Goal: Task Accomplishment & Management: Manage account settings

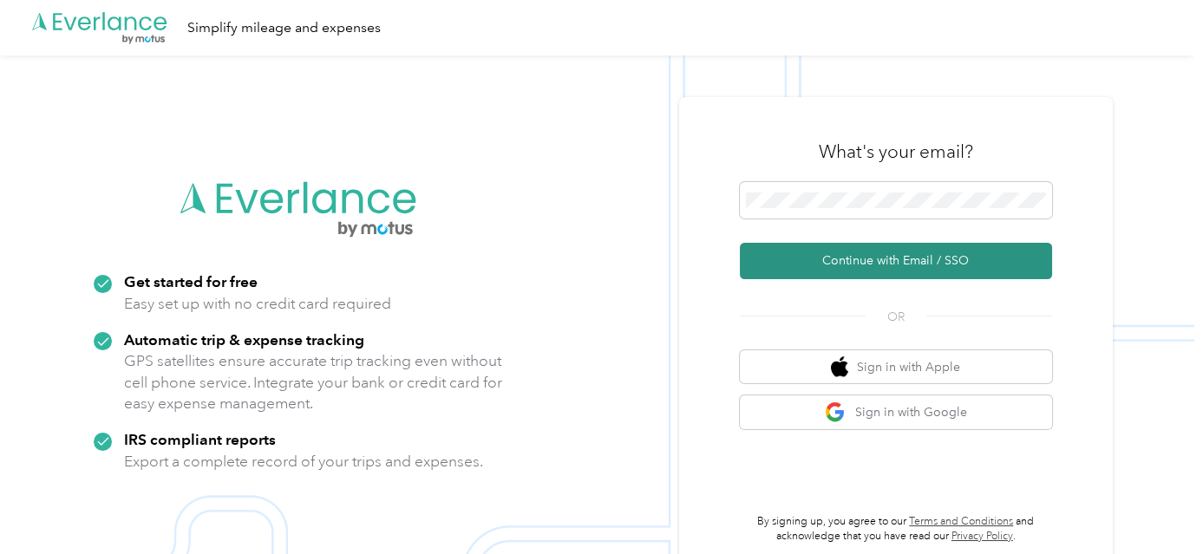
click at [967, 250] on button "Continue with Email / SSO" at bounding box center [896, 261] width 312 height 36
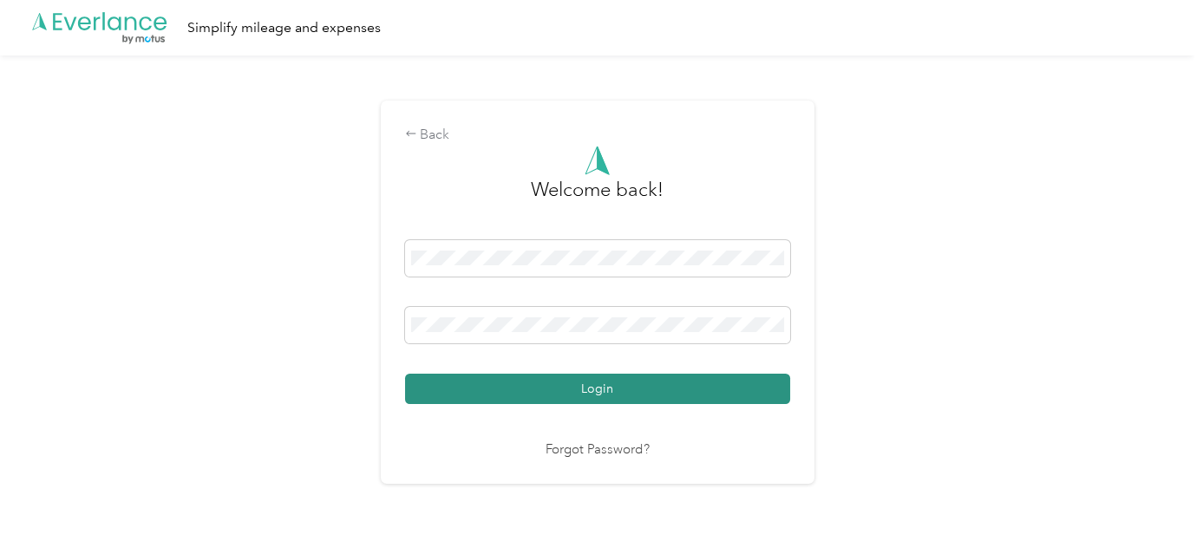
click at [629, 389] on button "Login" at bounding box center [597, 389] width 385 height 30
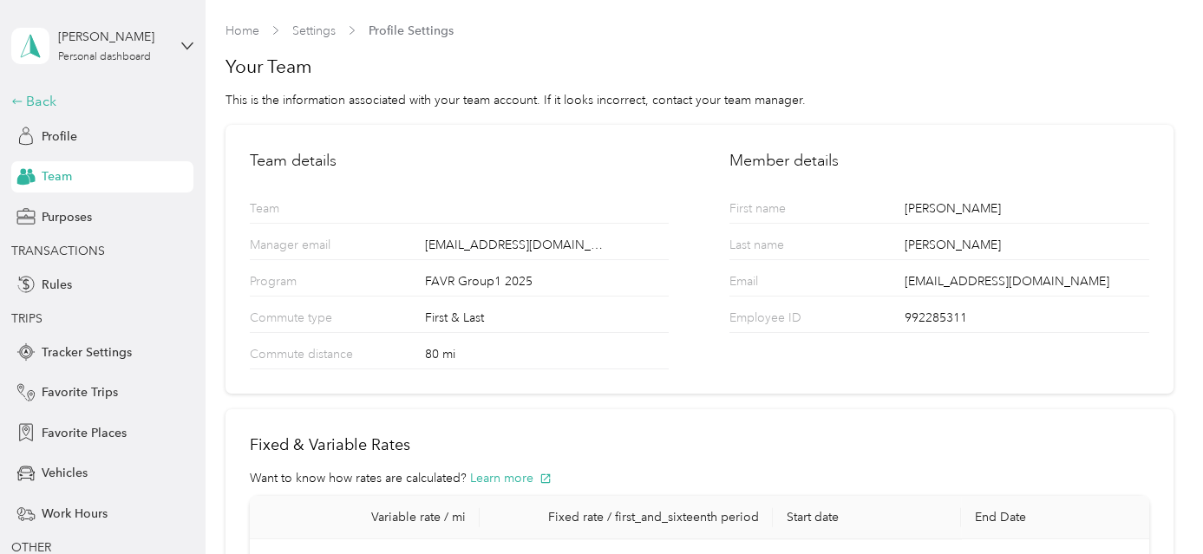
click at [38, 101] on div "Back" at bounding box center [98, 101] width 174 height 21
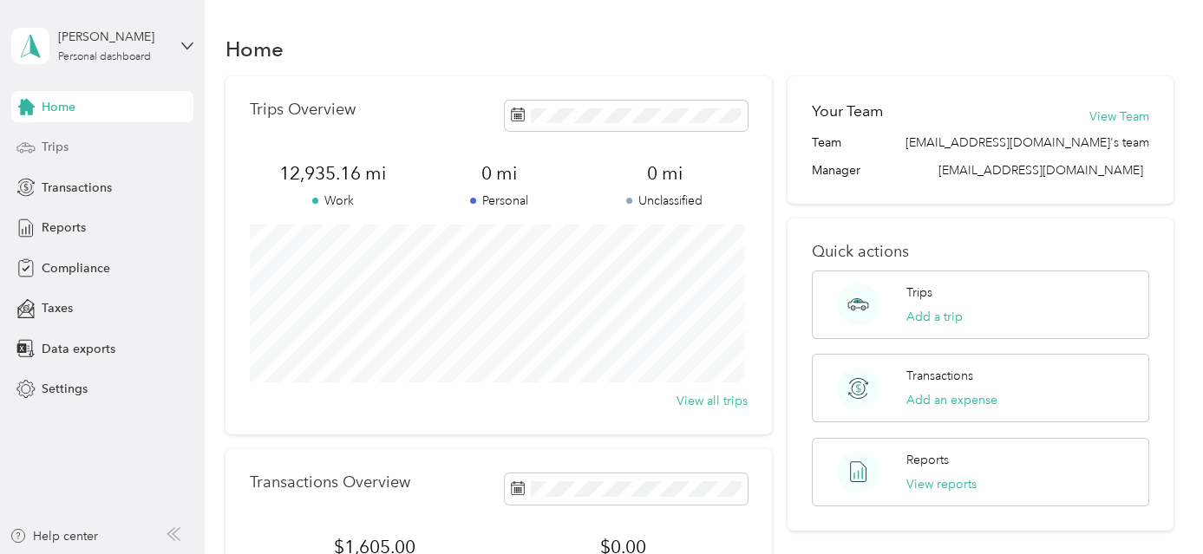
click at [61, 145] on span "Trips" at bounding box center [55, 147] width 27 height 18
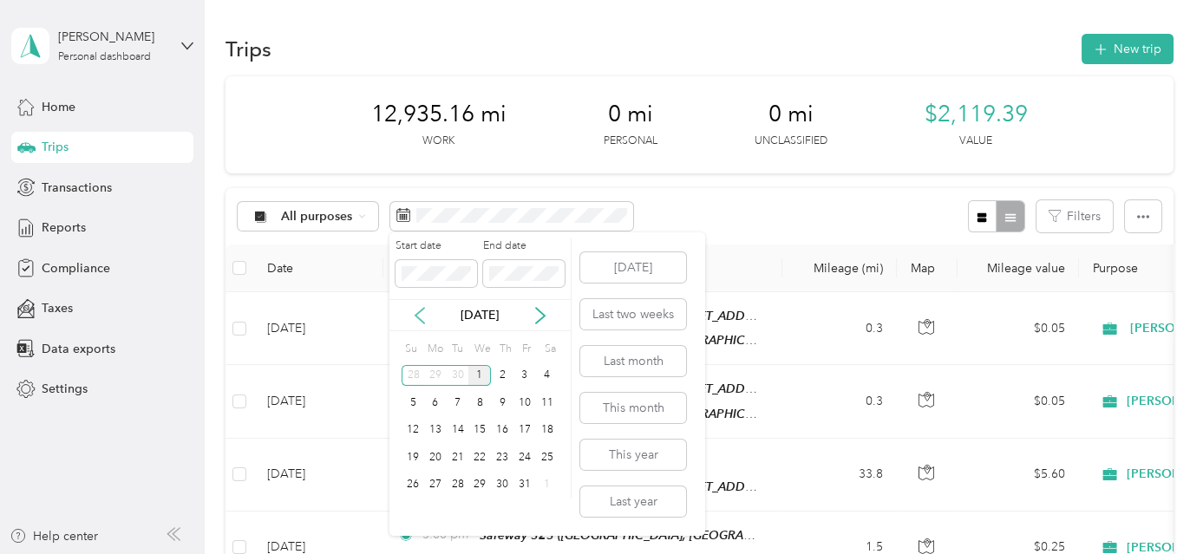
click at [418, 316] on icon at bounding box center [419, 315] width 17 height 17
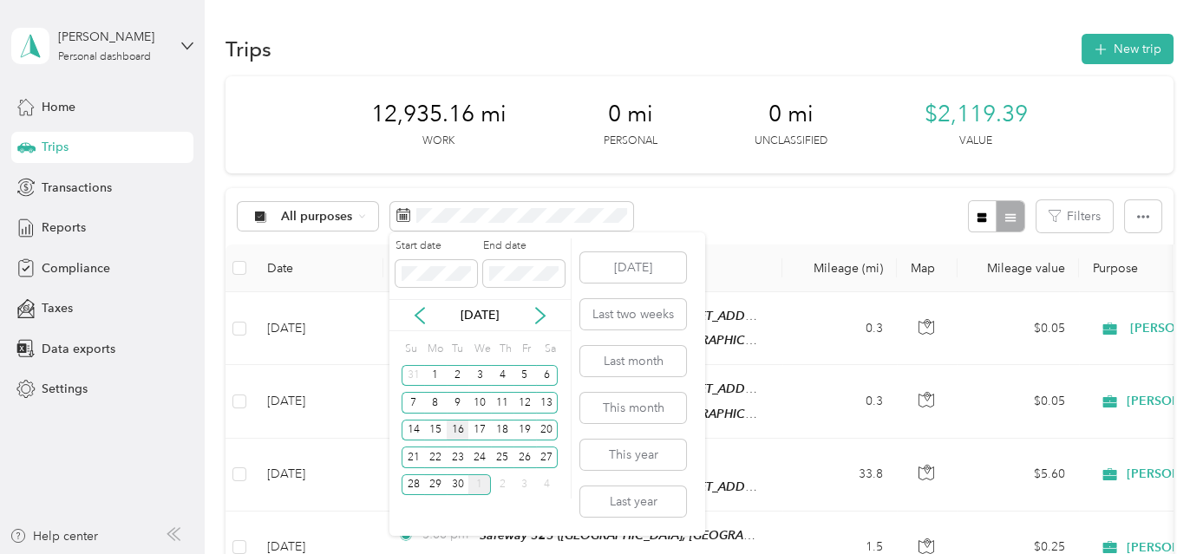
click at [458, 434] on div "16" at bounding box center [458, 431] width 23 height 22
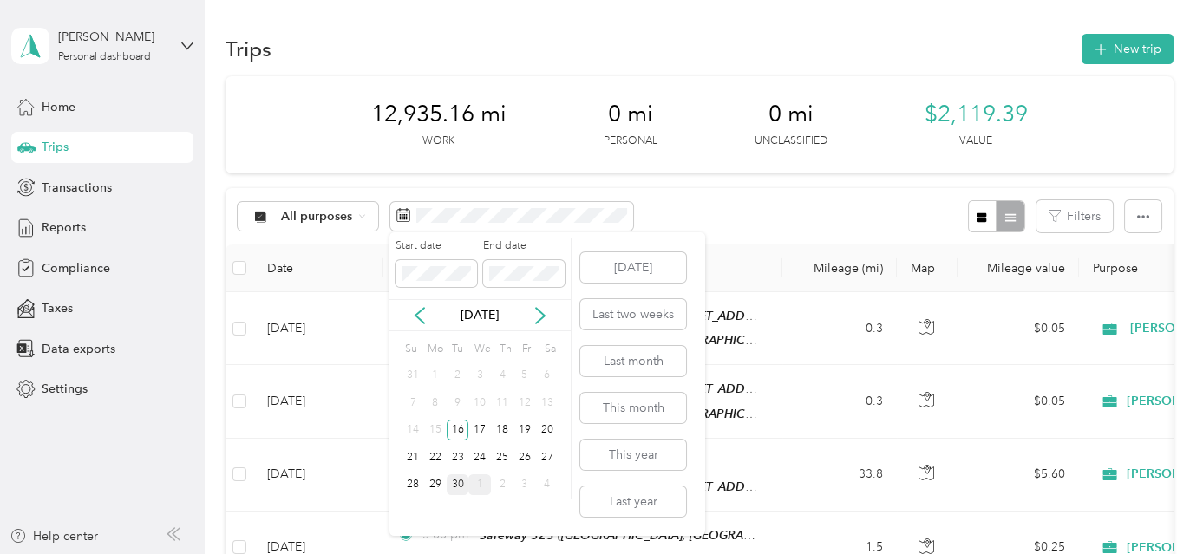
click at [464, 485] on div "30" at bounding box center [458, 486] width 23 height 22
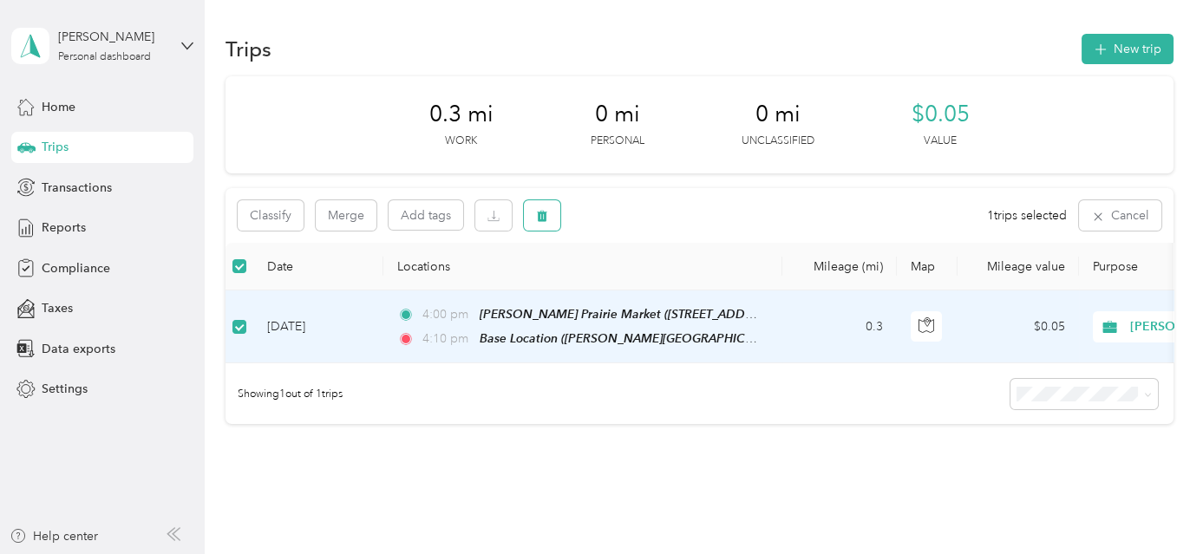
click at [542, 214] on icon "button" at bounding box center [542, 216] width 10 height 11
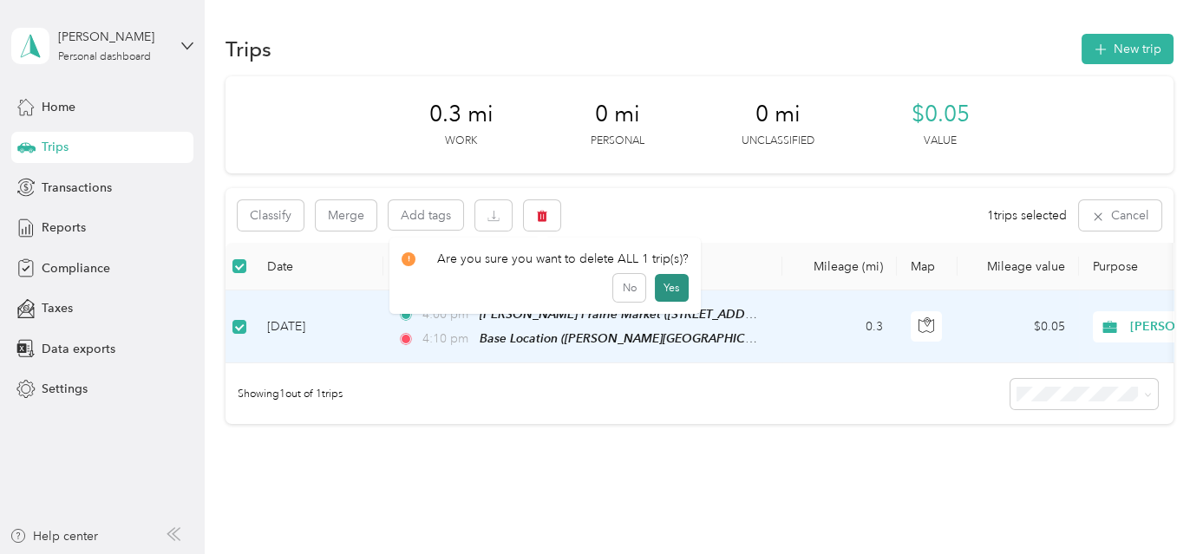
click at [673, 286] on button "Yes" at bounding box center [672, 288] width 34 height 28
